Goal: Information Seeking & Learning: Learn about a topic

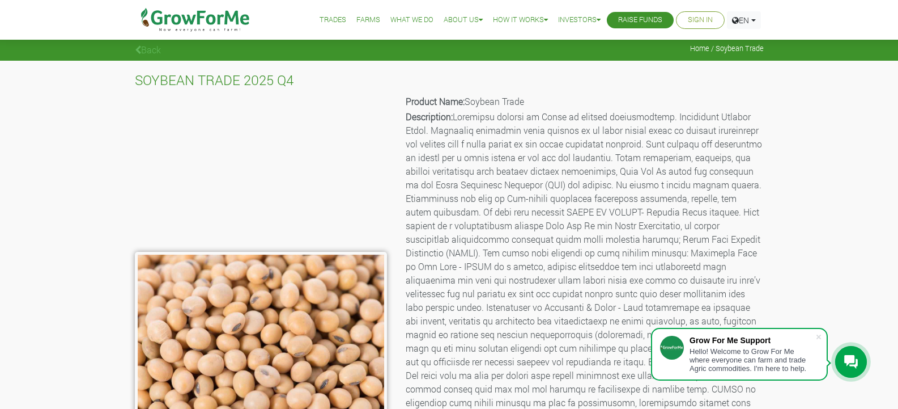
click at [324, 22] on link "Trades" at bounding box center [333, 20] width 27 height 12
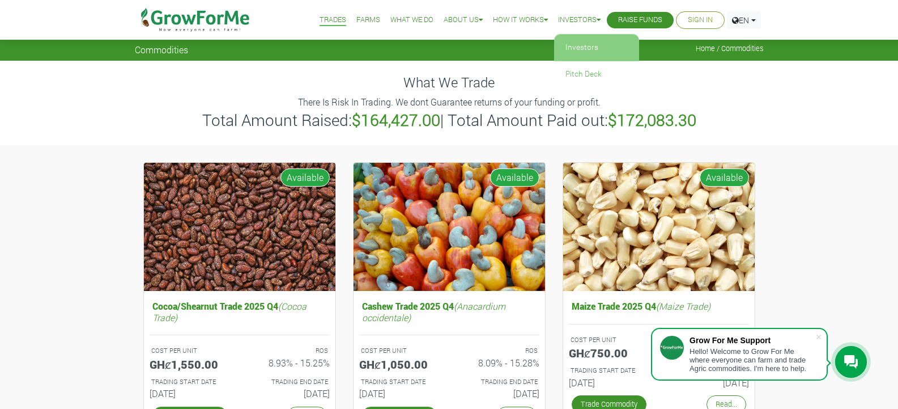
click at [569, 46] on link "Investors" at bounding box center [596, 48] width 85 height 26
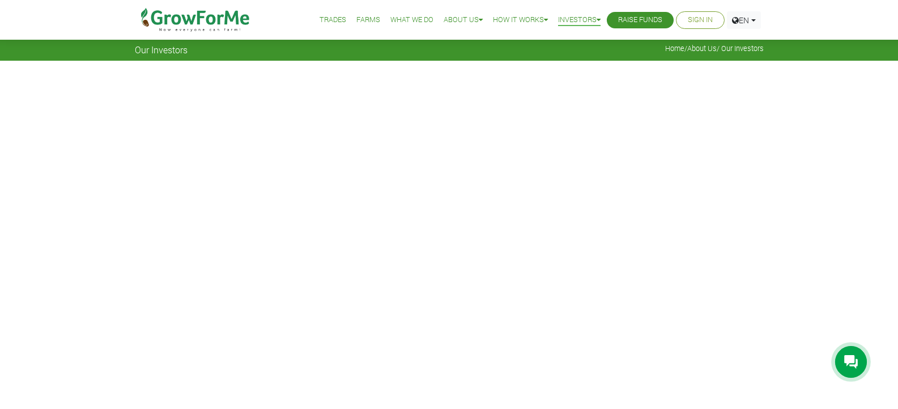
drag, startPoint x: 901, startPoint y: 45, endPoint x: 905, endPoint y: 37, distance: 9.6
click at [393, 19] on link "What We Do" at bounding box center [411, 20] width 43 height 12
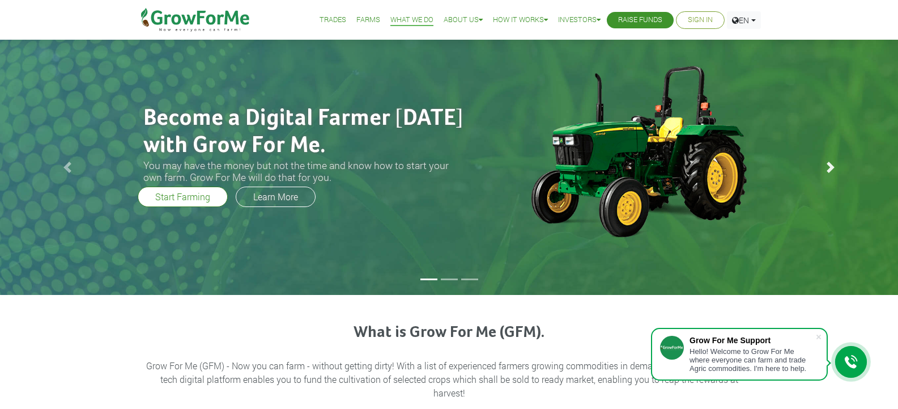
click at [831, 168] on span at bounding box center [830, 166] width 11 height 11
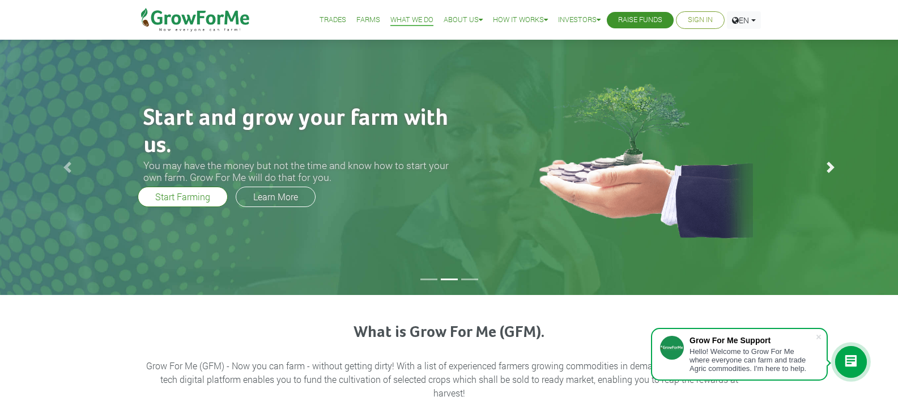
click at [830, 168] on span at bounding box center [830, 166] width 11 height 11
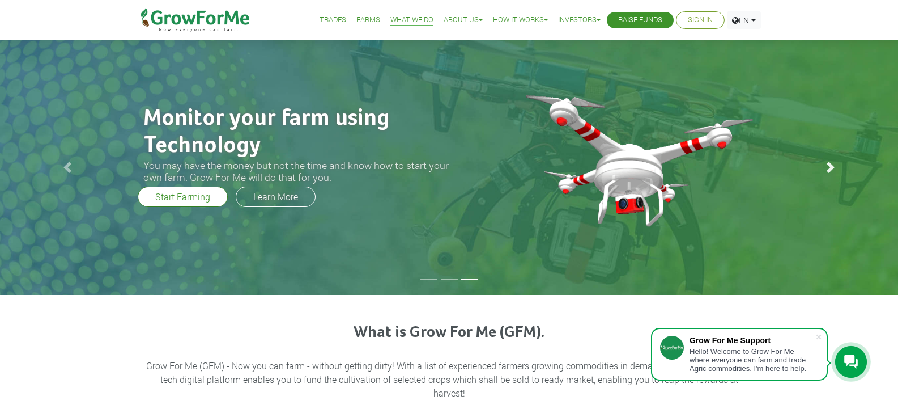
click at [828, 164] on span at bounding box center [830, 166] width 11 height 11
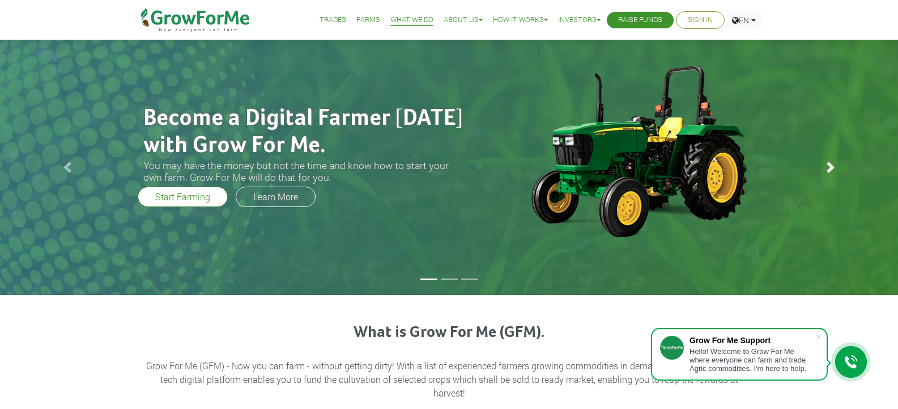
click at [828, 164] on span at bounding box center [830, 166] width 11 height 11
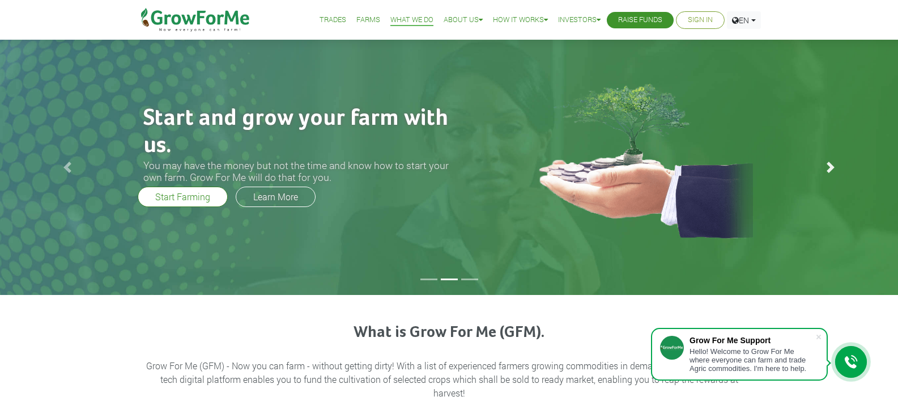
click at [828, 164] on span at bounding box center [830, 166] width 11 height 11
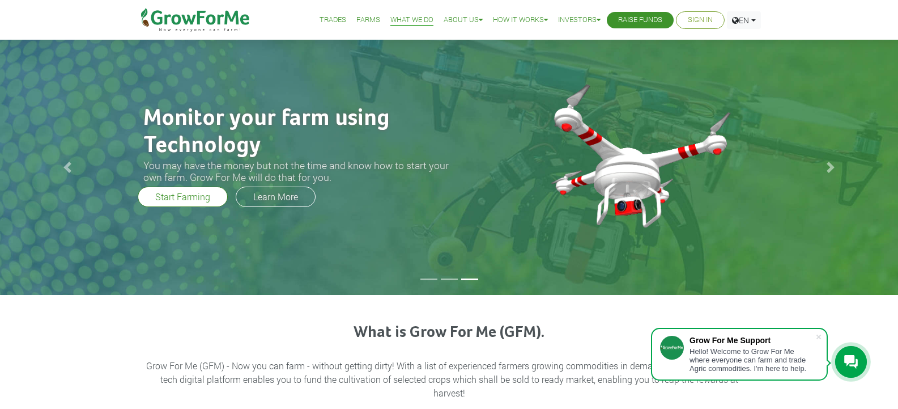
click at [358, 22] on link "Farms" at bounding box center [368, 20] width 24 height 12
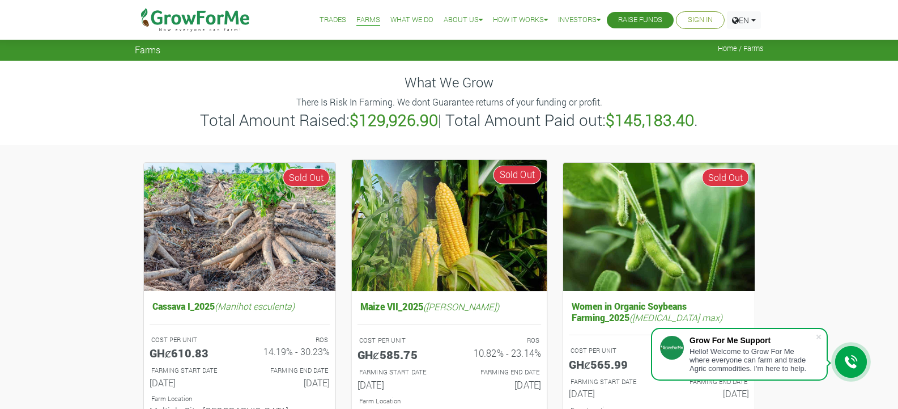
click at [423, 236] on img at bounding box center [448, 224] width 195 height 131
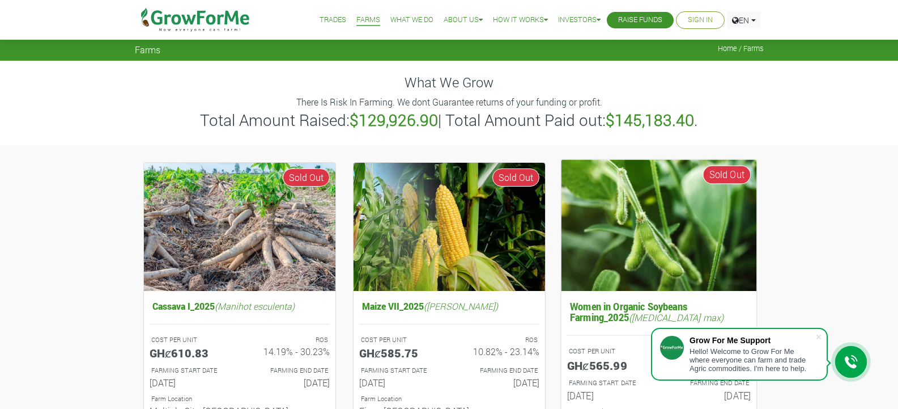
click at [726, 177] on span "Sold Out" at bounding box center [727, 174] width 48 height 19
click at [673, 222] on img at bounding box center [658, 224] width 195 height 131
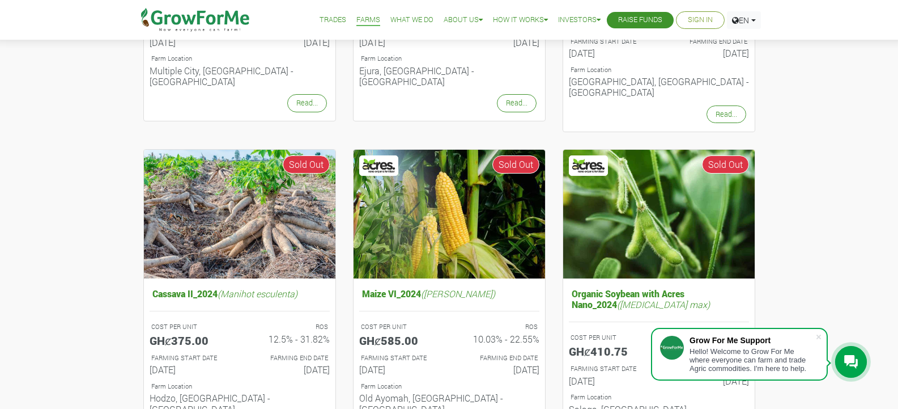
scroll to position [343, 0]
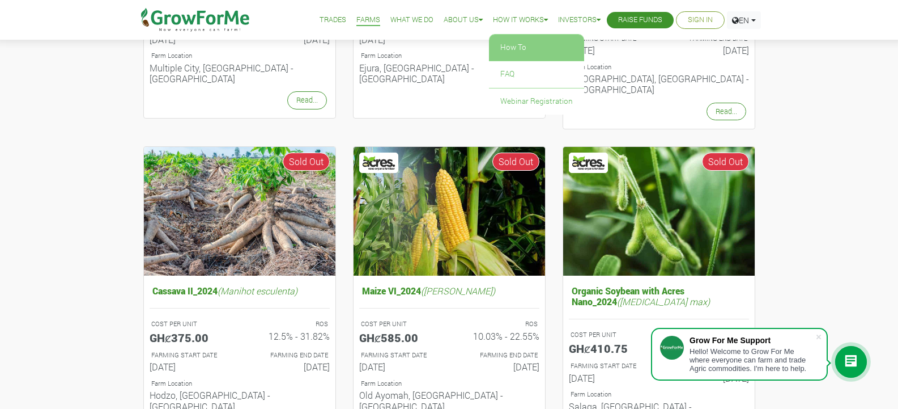
click at [505, 45] on link "How To" at bounding box center [536, 48] width 95 height 26
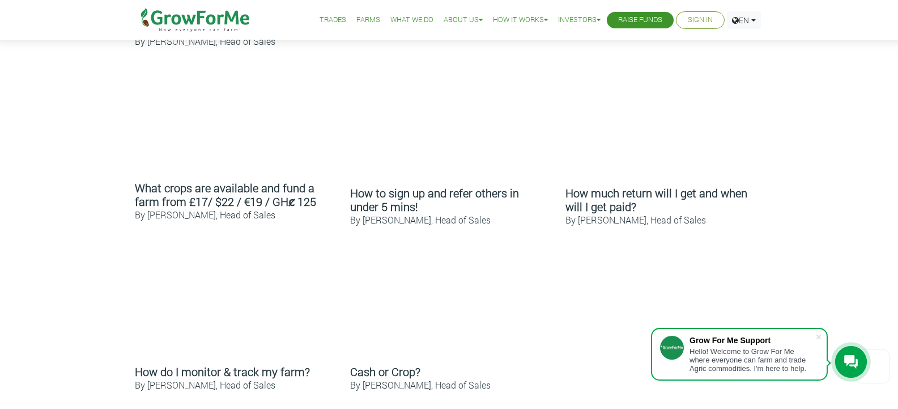
scroll to position [580, 0]
